Goal: Task Accomplishment & Management: Use online tool/utility

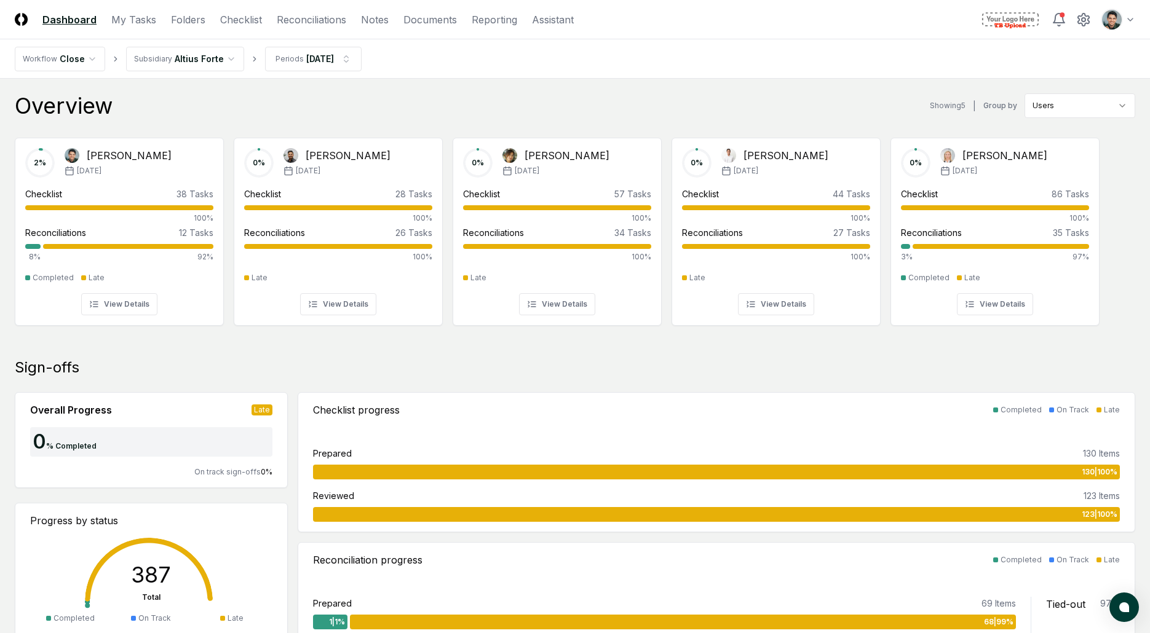
click at [256, 26] on link "Checklist" at bounding box center [241, 19] width 42 height 15
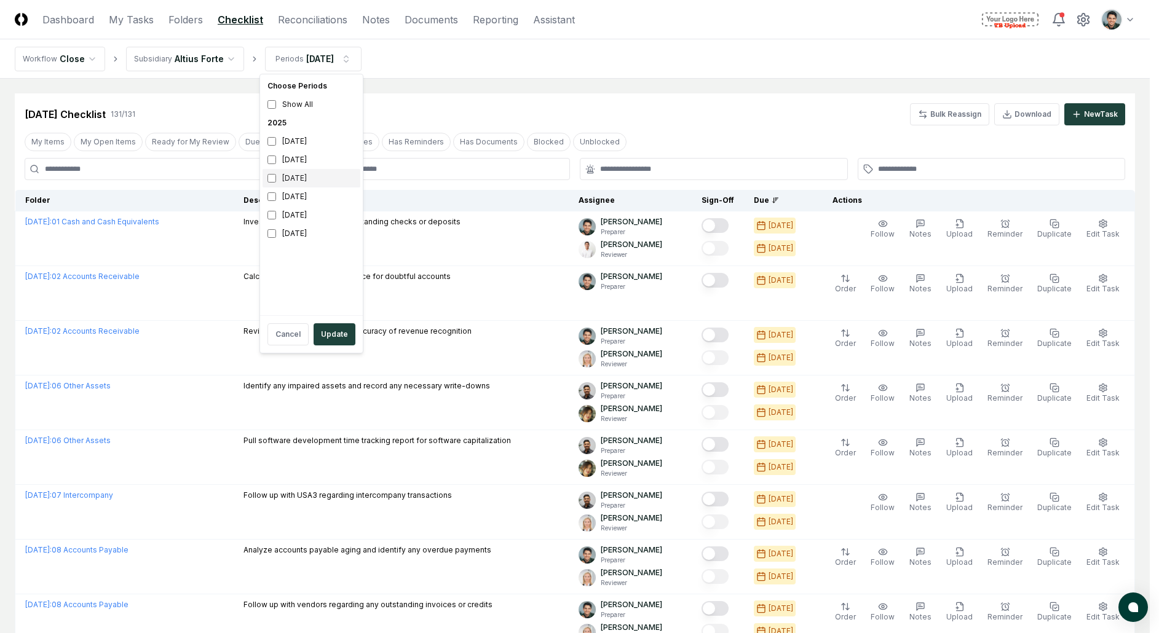
click at [293, 184] on div "[DATE]" at bounding box center [311, 178] width 98 height 18
click at [298, 194] on div "[DATE]" at bounding box center [311, 196] width 98 height 18
click at [299, 166] on div "[DATE]" at bounding box center [311, 160] width 98 height 18
click at [297, 178] on div "[DATE]" at bounding box center [311, 178] width 98 height 18
click at [309, 234] on div "[DATE]" at bounding box center [311, 233] width 98 height 18
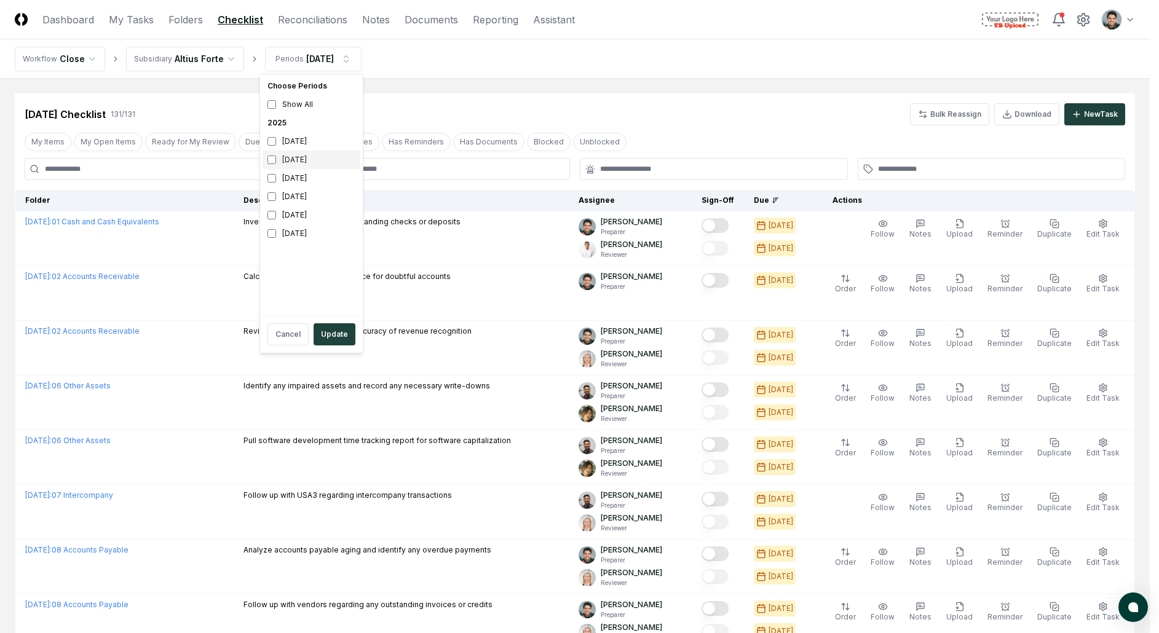
click at [309, 159] on div "[DATE]" at bounding box center [311, 160] width 98 height 18
click at [324, 334] on button "Update" at bounding box center [335, 334] width 42 height 22
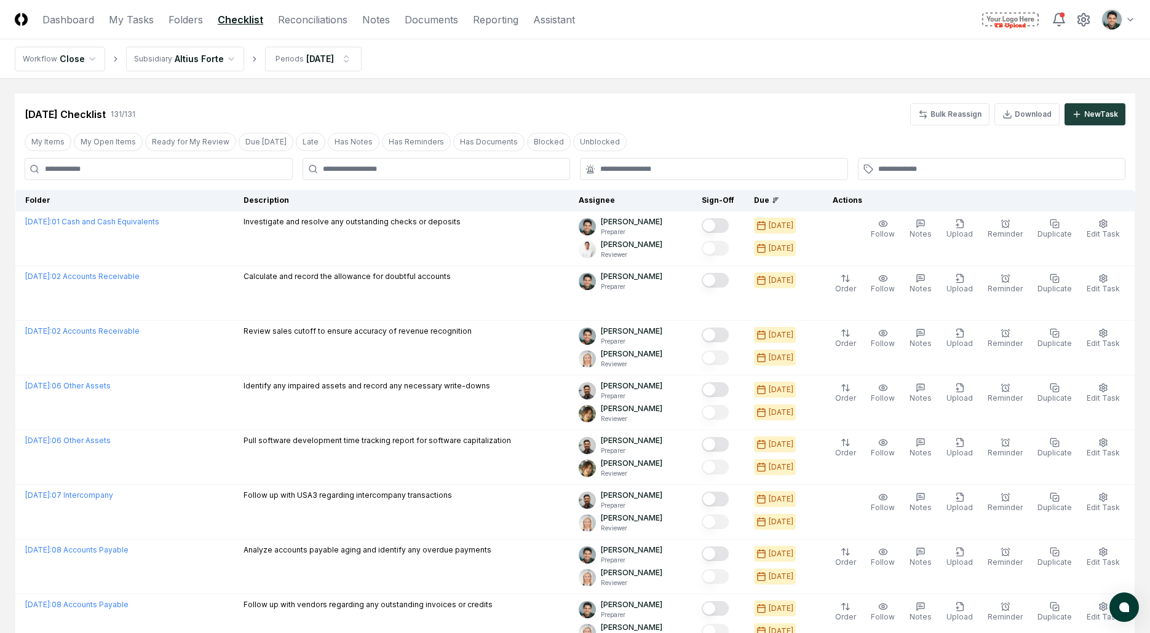
click at [339, 73] on nav "Workflow Close Subsidiary Altius Forte Periods [DATE]" at bounding box center [575, 58] width 1150 height 39
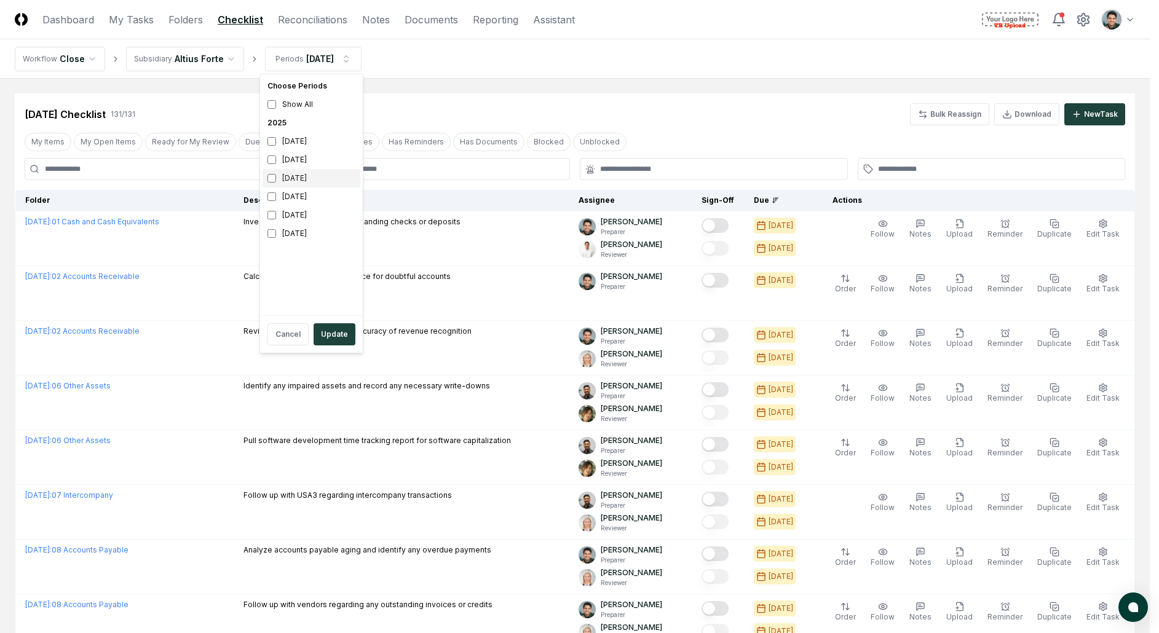
click at [279, 182] on div "[DATE]" at bounding box center [311, 178] width 98 height 18
click at [286, 199] on div "[DATE]" at bounding box center [311, 196] width 98 height 18
click at [329, 337] on button "Update" at bounding box center [335, 334] width 42 height 22
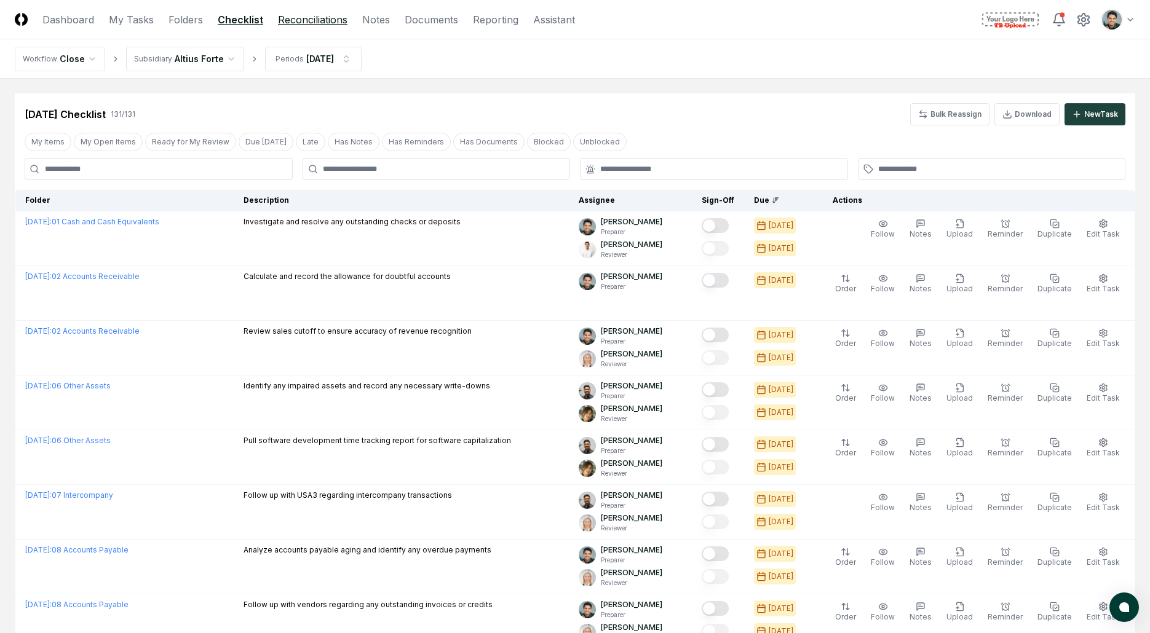
click at [312, 15] on link "Reconciliations" at bounding box center [312, 19] width 69 height 15
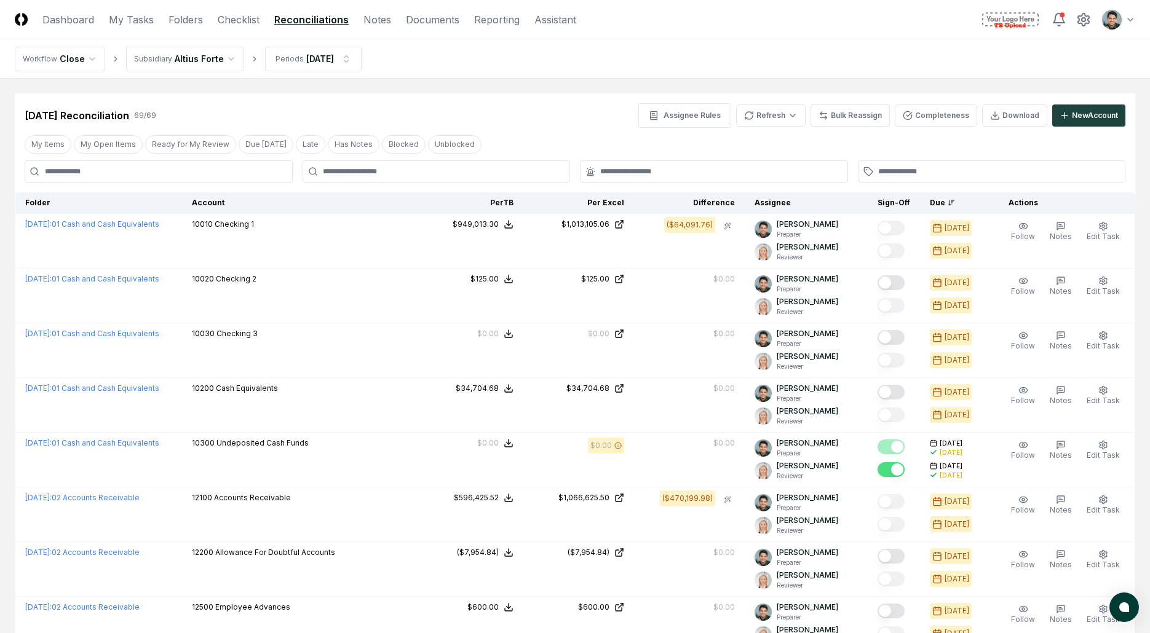
click at [787, 60] on nav "Workflow Close Subsidiary Altius Forte Periods [DATE]" at bounding box center [575, 58] width 1150 height 39
click at [1078, 30] on div "Toggle user menu" at bounding box center [1057, 20] width 156 height 22
click at [1081, 26] on icon at bounding box center [1083, 19] width 15 height 15
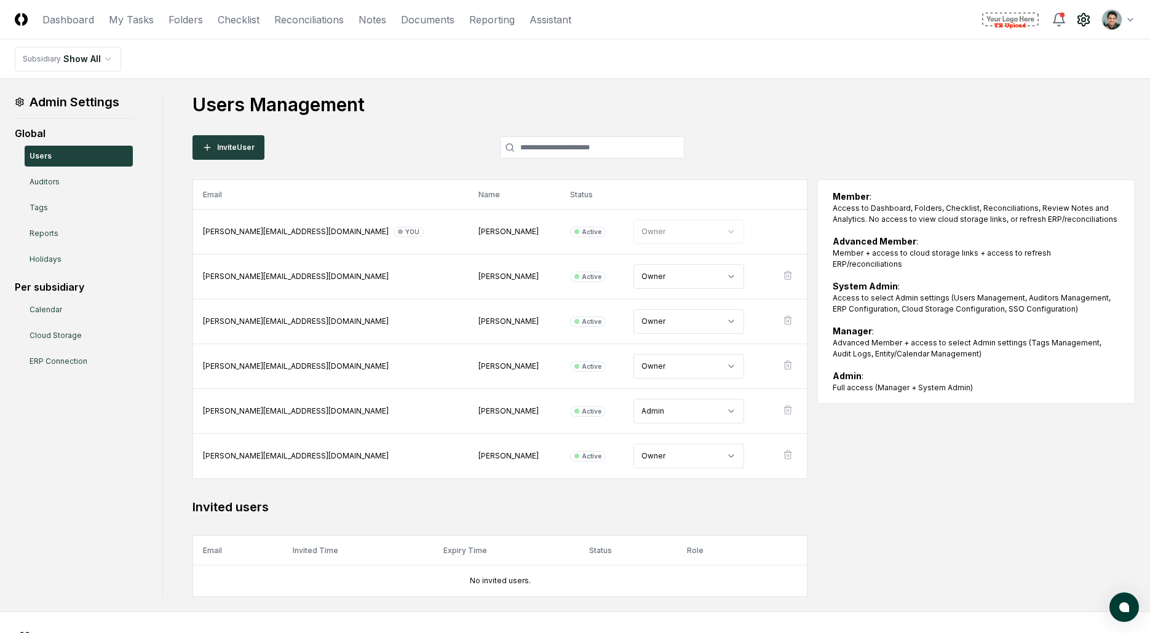
click at [449, 84] on main "Admin Settings Global Users Auditors Tags Reports Holidays Per subsidiary Calen…" at bounding box center [575, 345] width 1150 height 533
click at [49, 237] on link "Reports" at bounding box center [79, 233] width 108 height 21
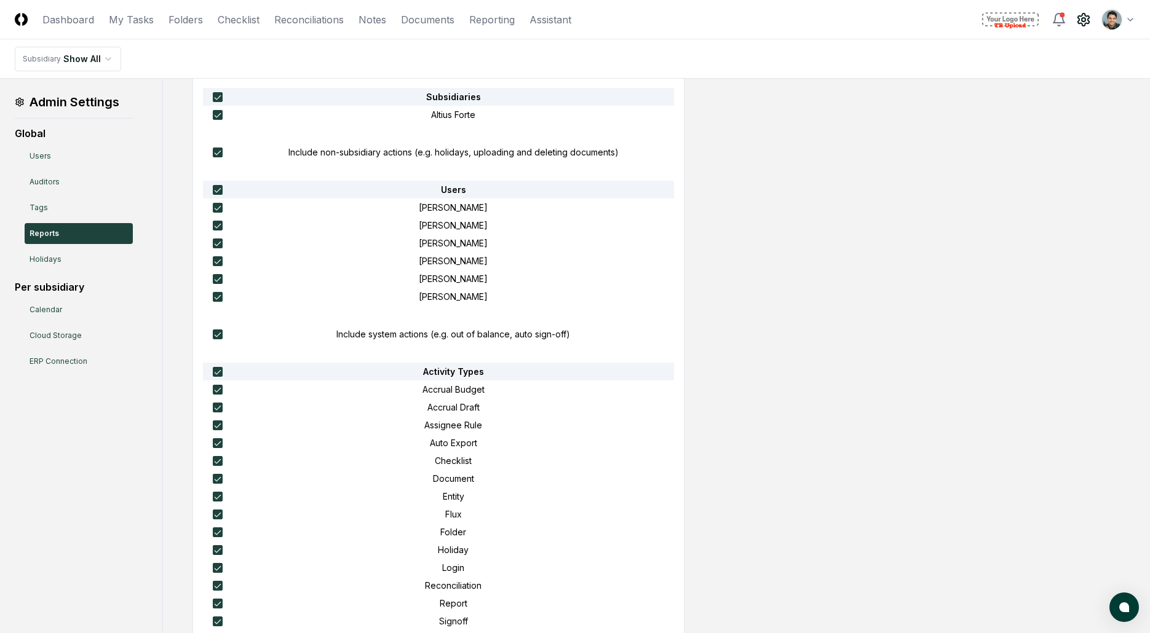
scroll to position [412, 0]
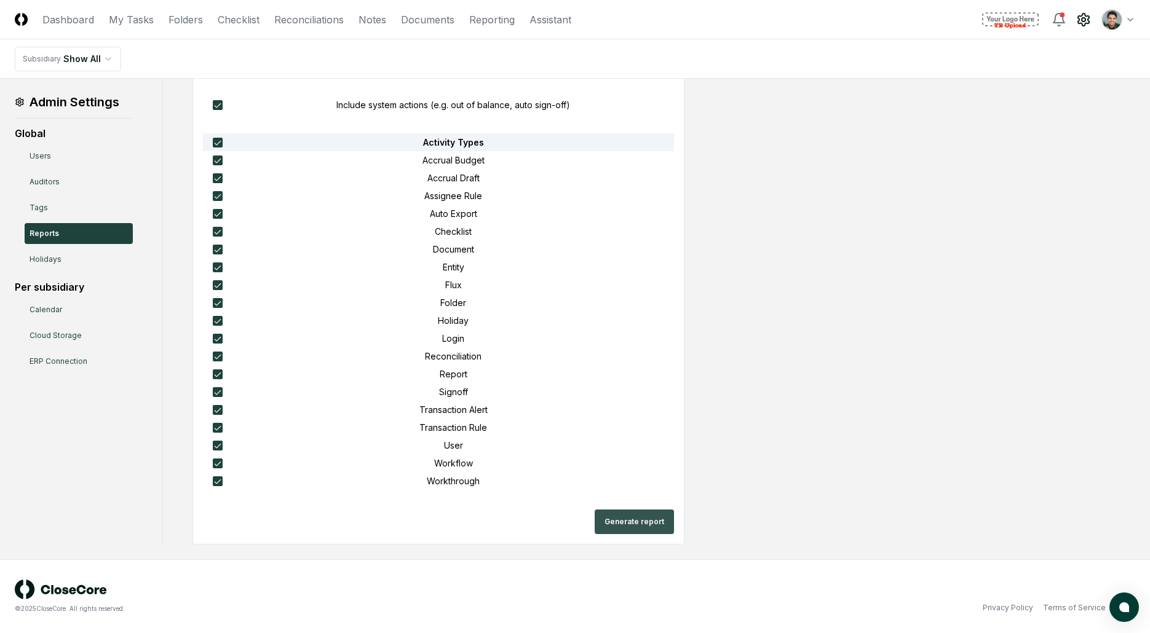
click at [642, 519] on button "Generate report" at bounding box center [633, 522] width 79 height 25
click at [749, 173] on div "Reports Audit Log Report From [DATE] To [DATE] Subsidiaries Altius Forte Includ…" at bounding box center [649, 113] width 972 height 864
click at [776, 127] on div "Reports Audit Log Report From [DATE] To [DATE] Subsidiaries Altius Forte Includ…" at bounding box center [649, 113] width 972 height 864
click at [702, 93] on div "Reports Audit Log Report From [DATE] To [DATE] Subsidiaries Altius Forte Includ…" at bounding box center [649, 113] width 972 height 864
